Goal: Check status: Check status

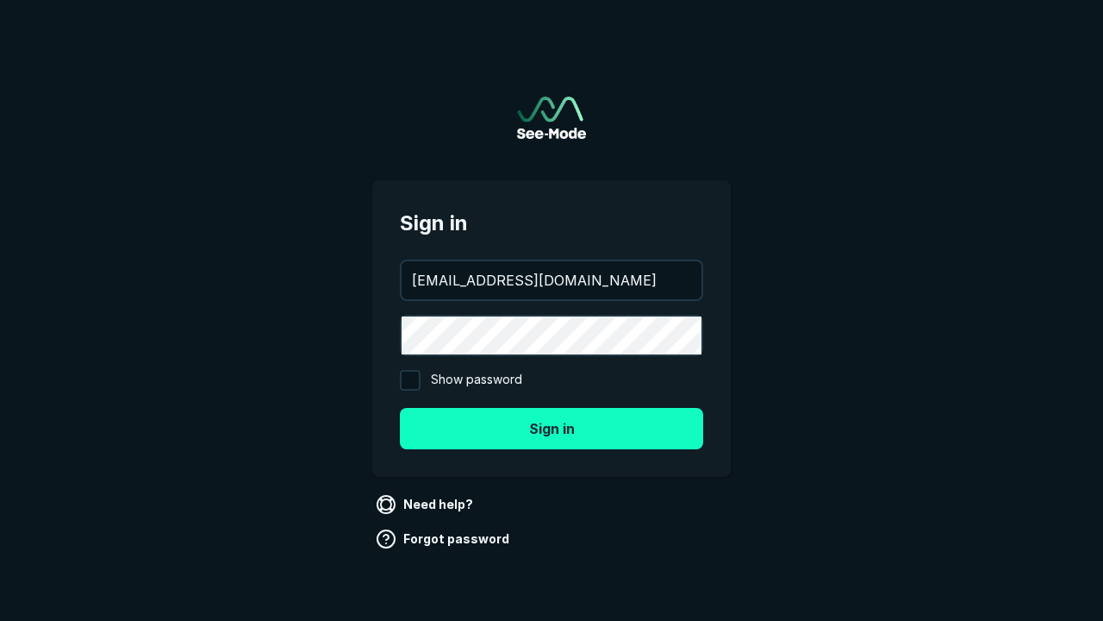
click at [552, 428] on button "Sign in" at bounding box center [551, 428] width 303 height 41
